Goal: Task Accomplishment & Management: Manage account settings

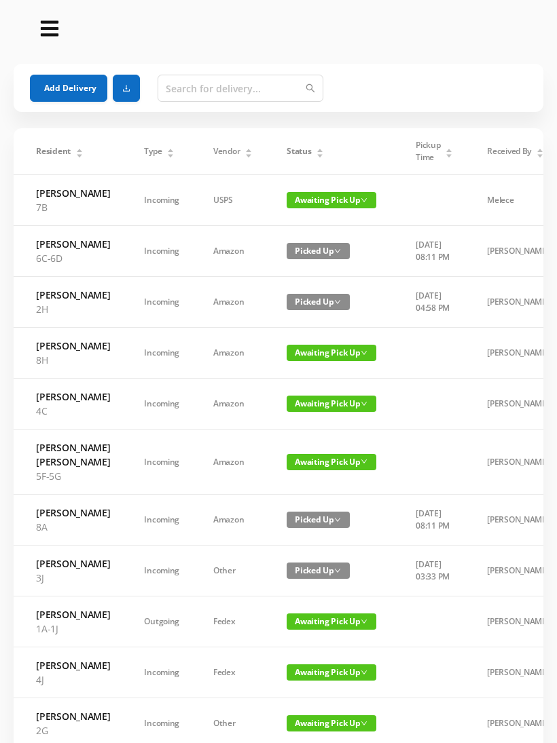
click at [300, 157] on span "Status" at bounding box center [298, 151] width 24 height 12
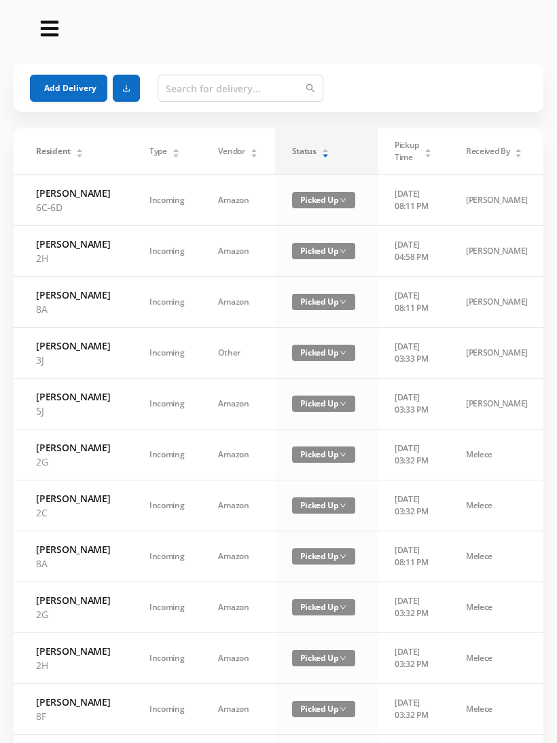
click at [321, 157] on icon "icon: caret-down" at bounding box center [324, 155] width 7 height 7
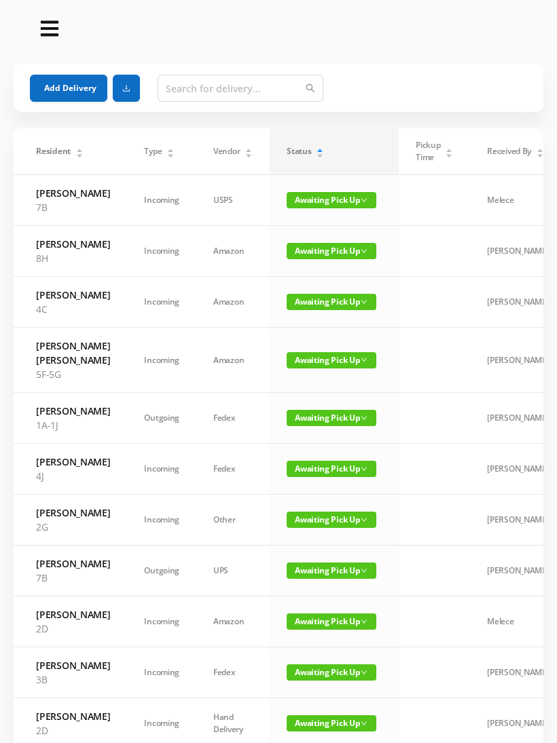
click at [330, 369] on span "Awaiting Pick Up" at bounding box center [331, 360] width 90 height 16
click at [308, 450] on link "Picked Up" at bounding box center [323, 451] width 88 height 22
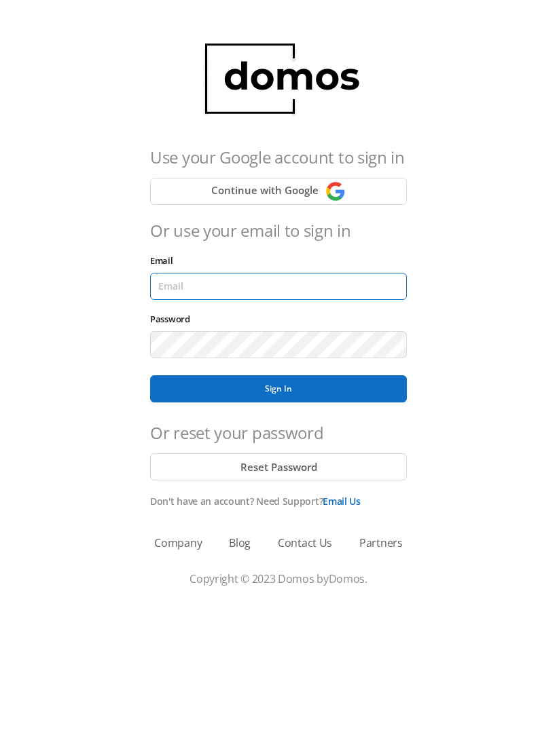
type input "[EMAIL_ADDRESS][DOMAIN_NAME]"
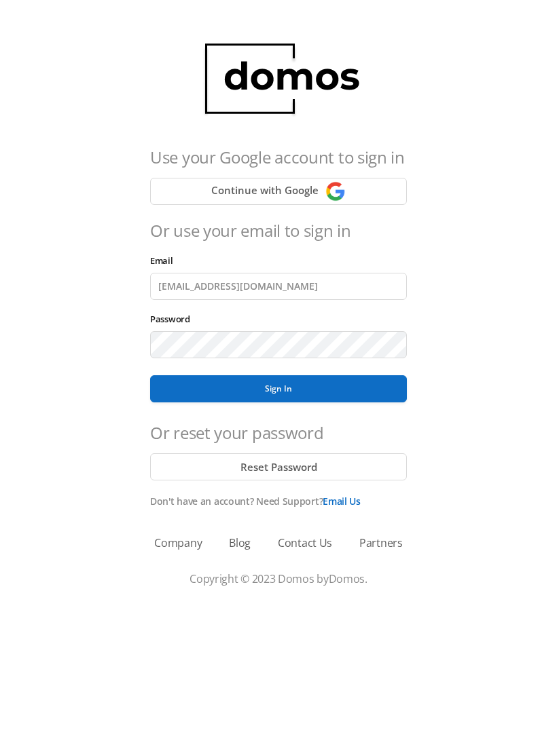
click at [278, 389] on button "Sign In" at bounding box center [278, 388] width 257 height 27
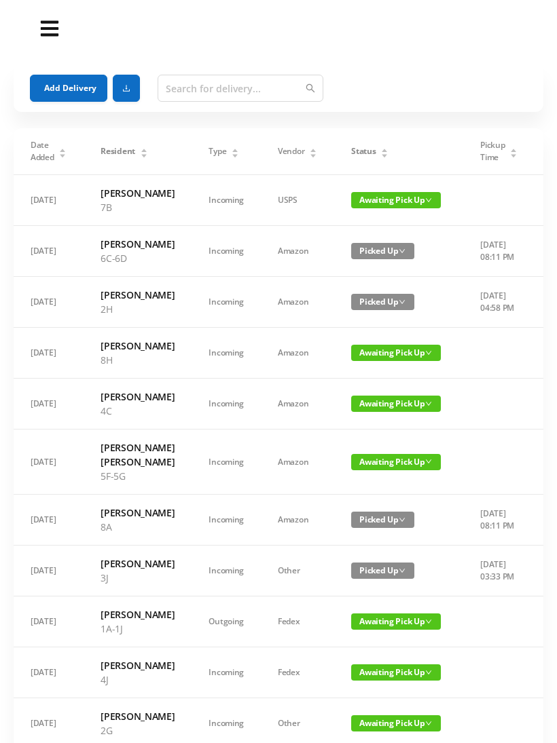
click at [396, 470] on span "Awaiting Pick Up" at bounding box center [396, 462] width 90 height 16
click at [381, 570] on link "Picked Up" at bounding box center [387, 581] width 88 height 22
click at [381, 159] on icon "icon: caret-down" at bounding box center [384, 155] width 7 height 7
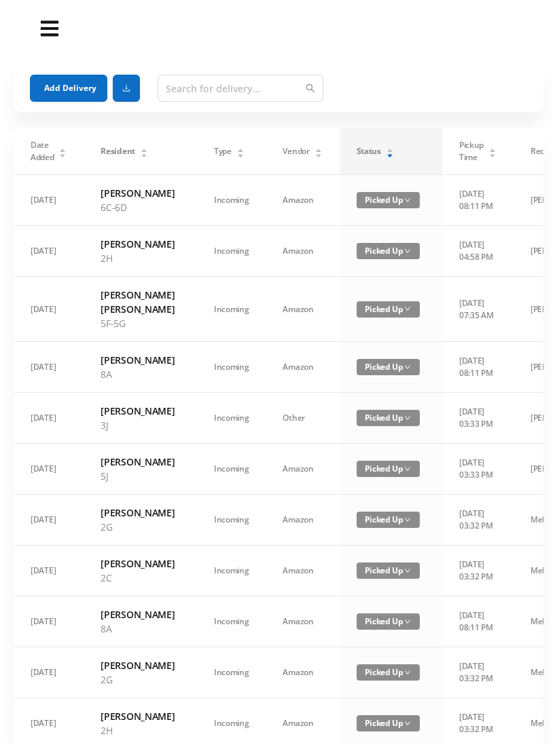
click at [377, 149] on div "Status" at bounding box center [374, 151] width 37 height 12
